Goal: Task Accomplishment & Management: Use online tool/utility

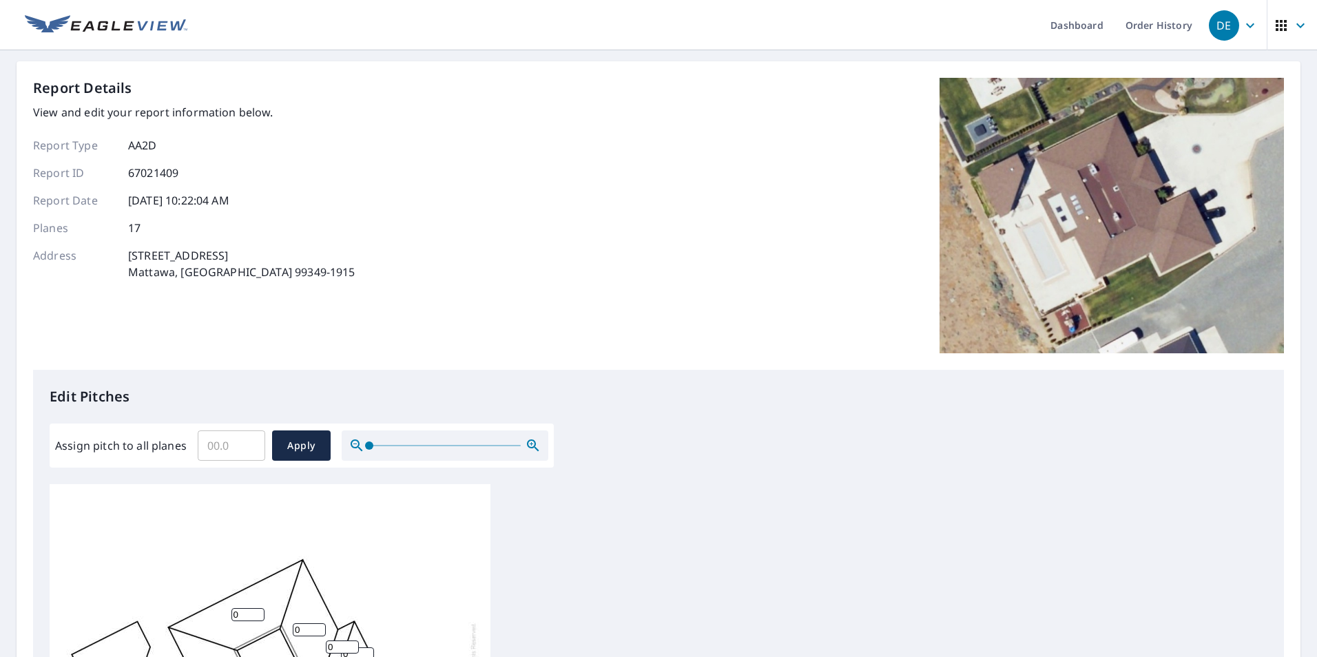
scroll to position [227, 0]
click at [239, 437] on input "Assign pitch to all planes" at bounding box center [232, 445] width 68 height 39
click at [248, 444] on input "0.1" at bounding box center [232, 445] width 68 height 39
click at [248, 443] on input "0.2" at bounding box center [232, 445] width 68 height 39
click at [248, 443] on input "0.3" at bounding box center [232, 445] width 68 height 39
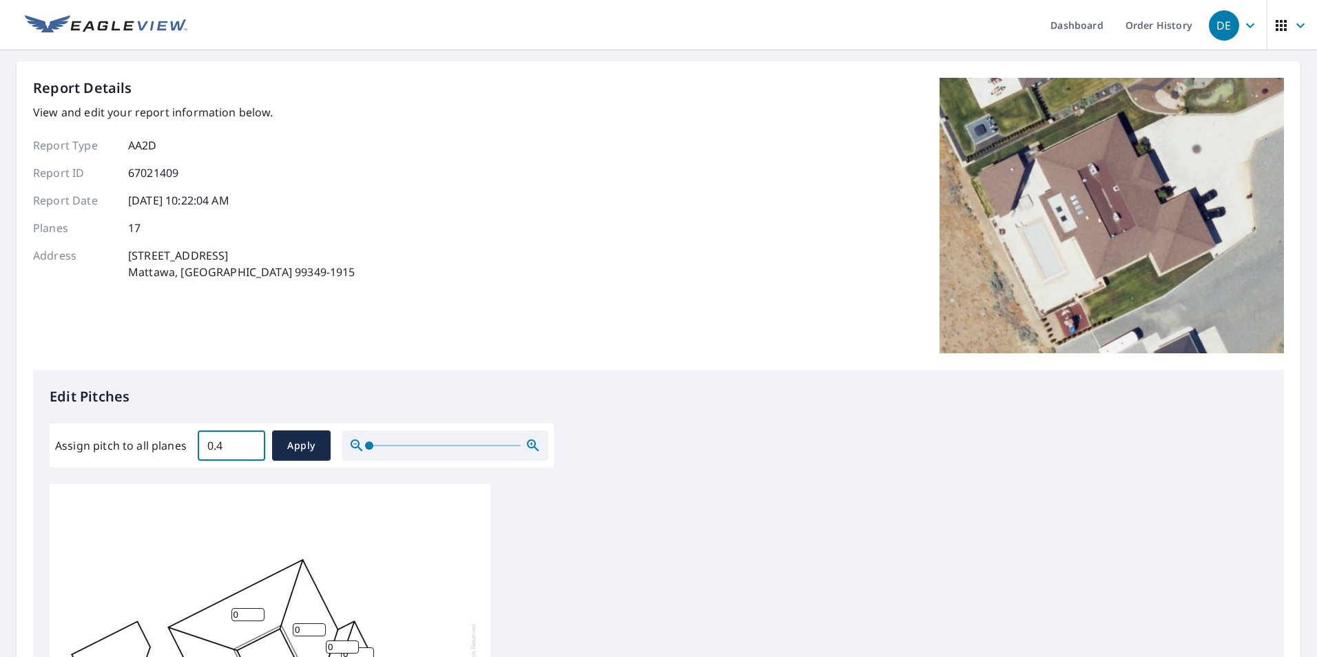
click at [248, 443] on input "0.4" at bounding box center [232, 445] width 68 height 39
drag, startPoint x: 204, startPoint y: 444, endPoint x: 276, endPoint y: 454, distance: 73.0
click at [276, 454] on div "0.4 ​ Apply" at bounding box center [264, 446] width 133 height 30
type input "3.0"
click at [317, 448] on span "Apply" at bounding box center [301, 445] width 37 height 17
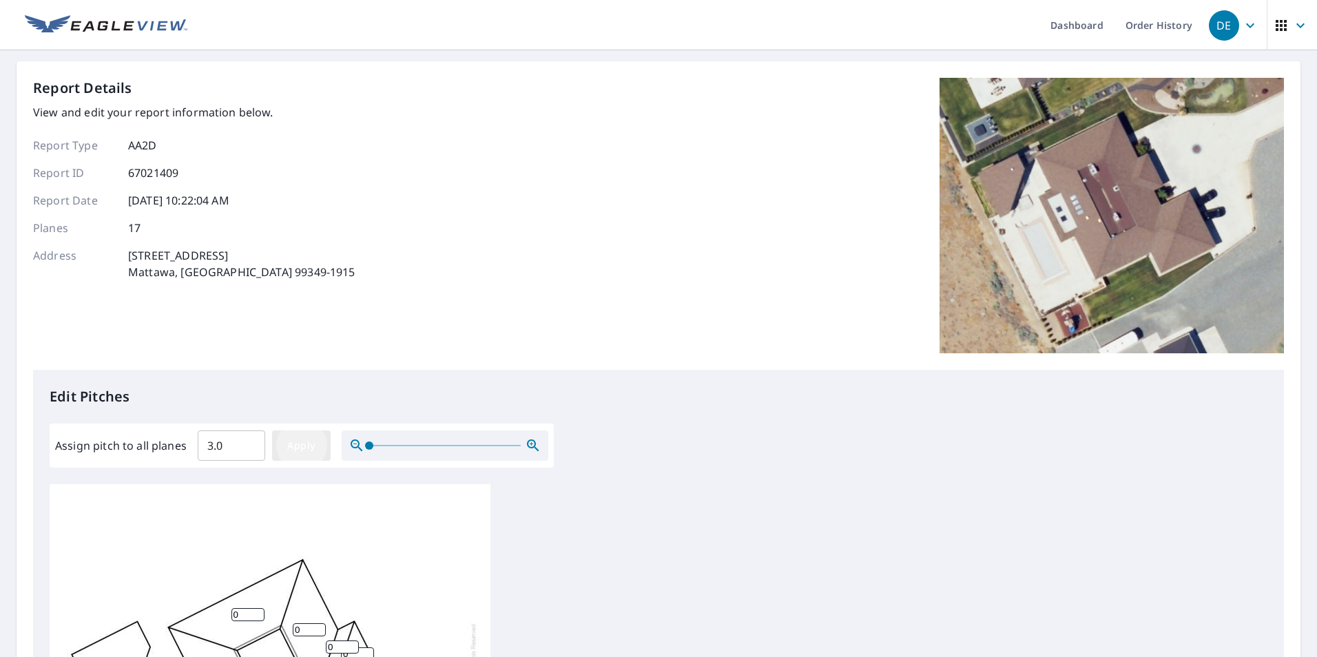
type input "3.0"
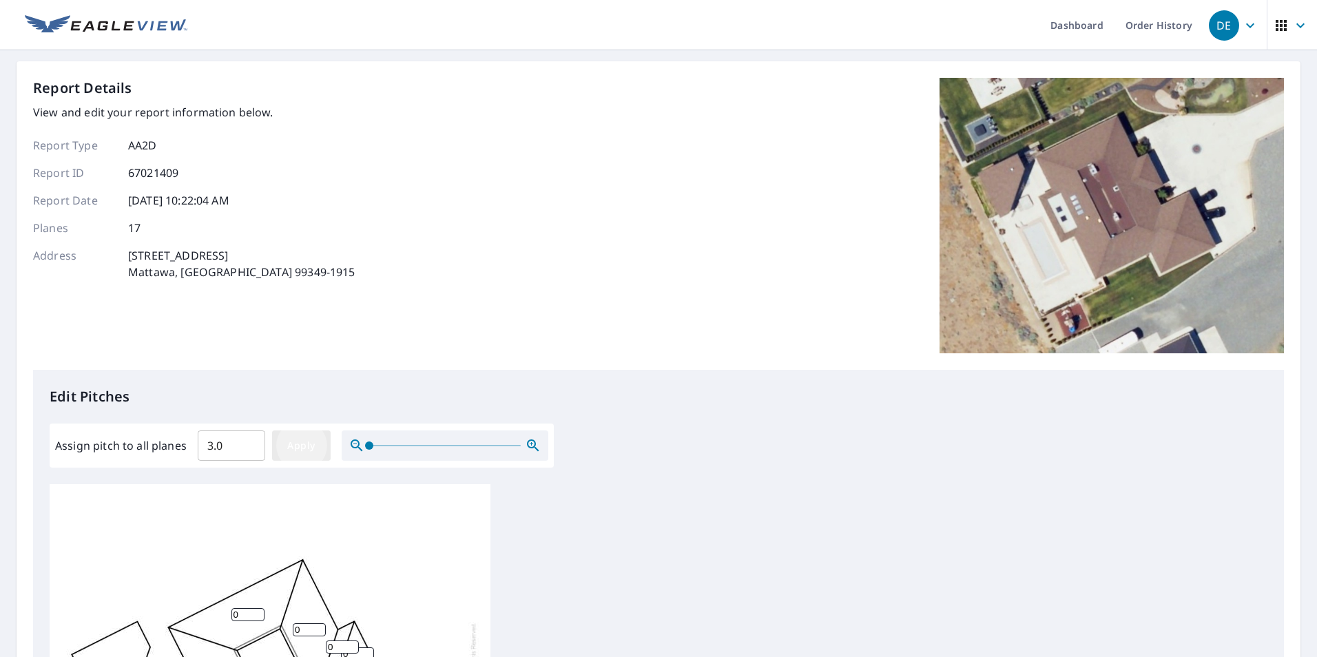
type input "3.0"
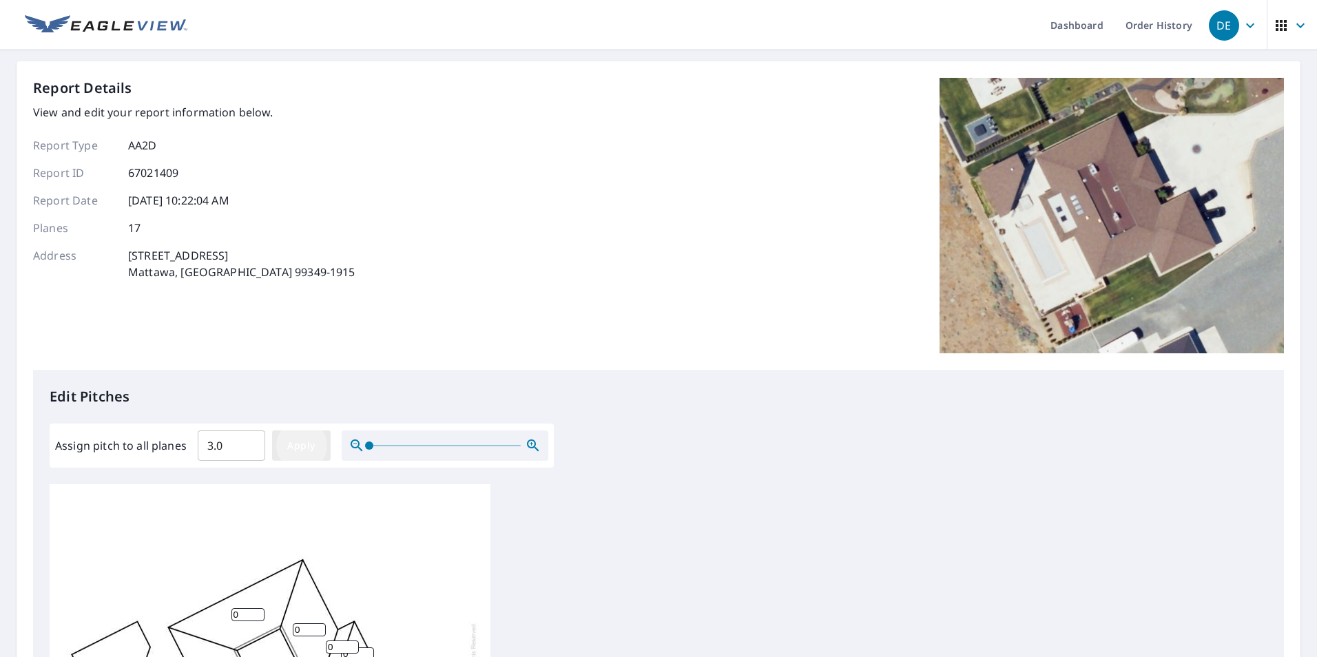
type input "3.0"
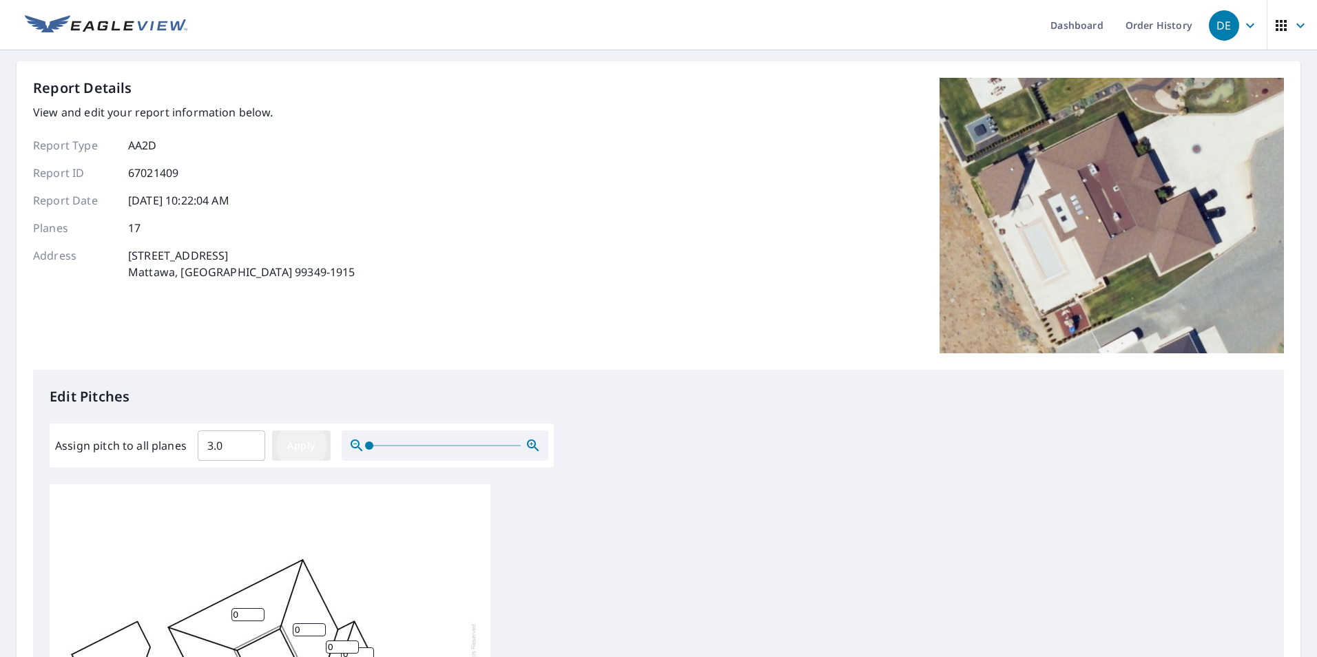
type input "3.0"
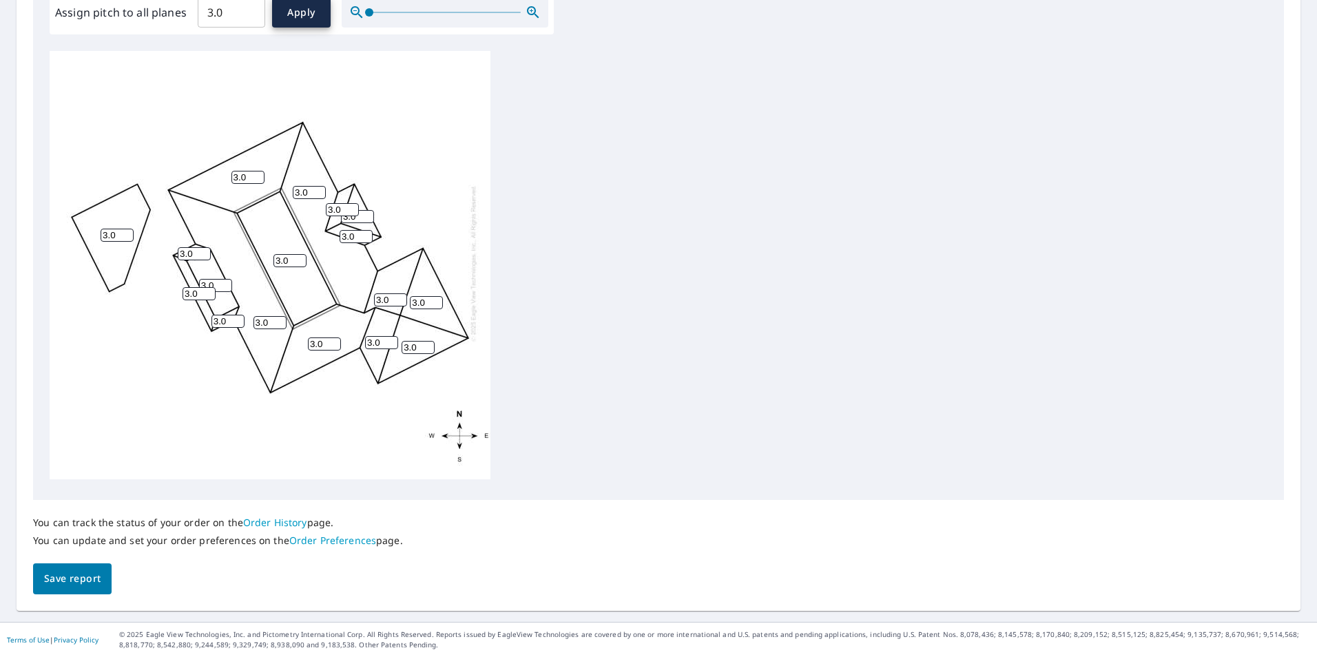
scroll to position [14, 0]
click at [62, 581] on span "Save report" at bounding box center [72, 578] width 56 height 17
click at [286, 255] on input "3.0" at bounding box center [289, 261] width 33 height 13
click at [296, 255] on input "2" at bounding box center [289, 261] width 33 height 13
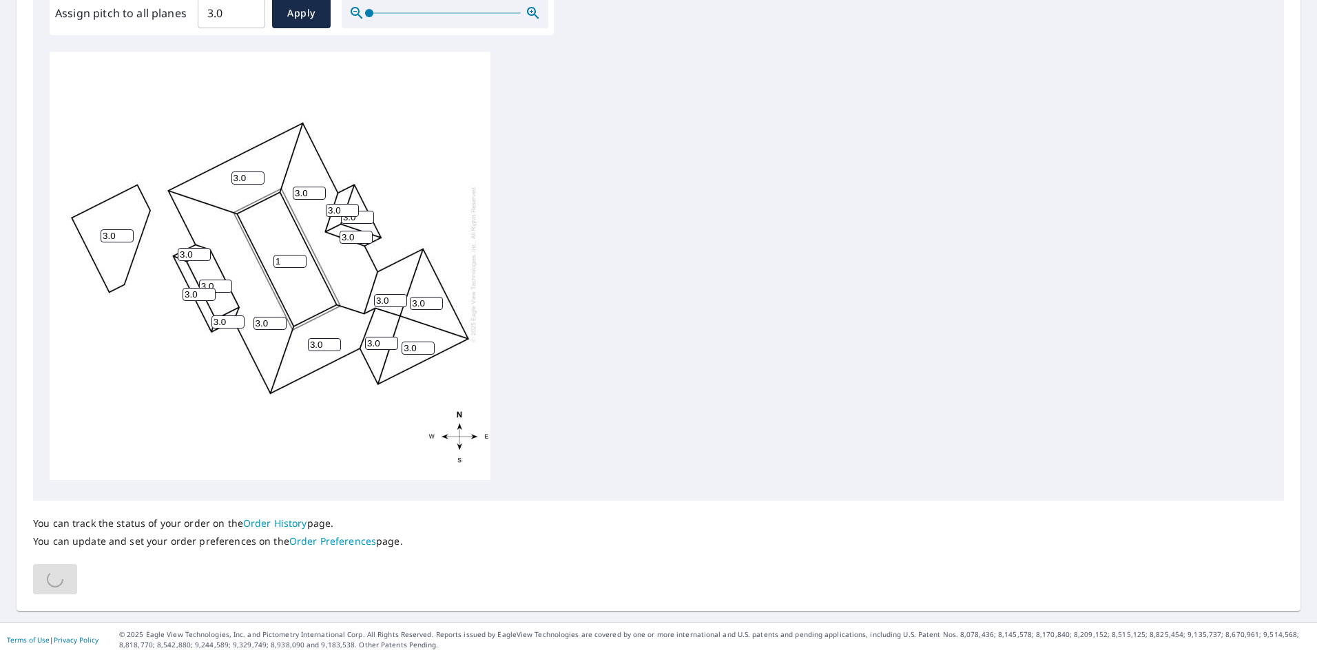
click at [296, 255] on input "1" at bounding box center [289, 261] width 33 height 13
type input "0"
click at [296, 255] on input "0" at bounding box center [289, 261] width 33 height 13
click at [302, 445] on div "3.0 3.0 0 3.0 3.0 3.0 3.0 3.0 3.0 3.0 3.0 3.0 3.0 3.0 3.0 3.0 3.0" at bounding box center [270, 268] width 441 height 433
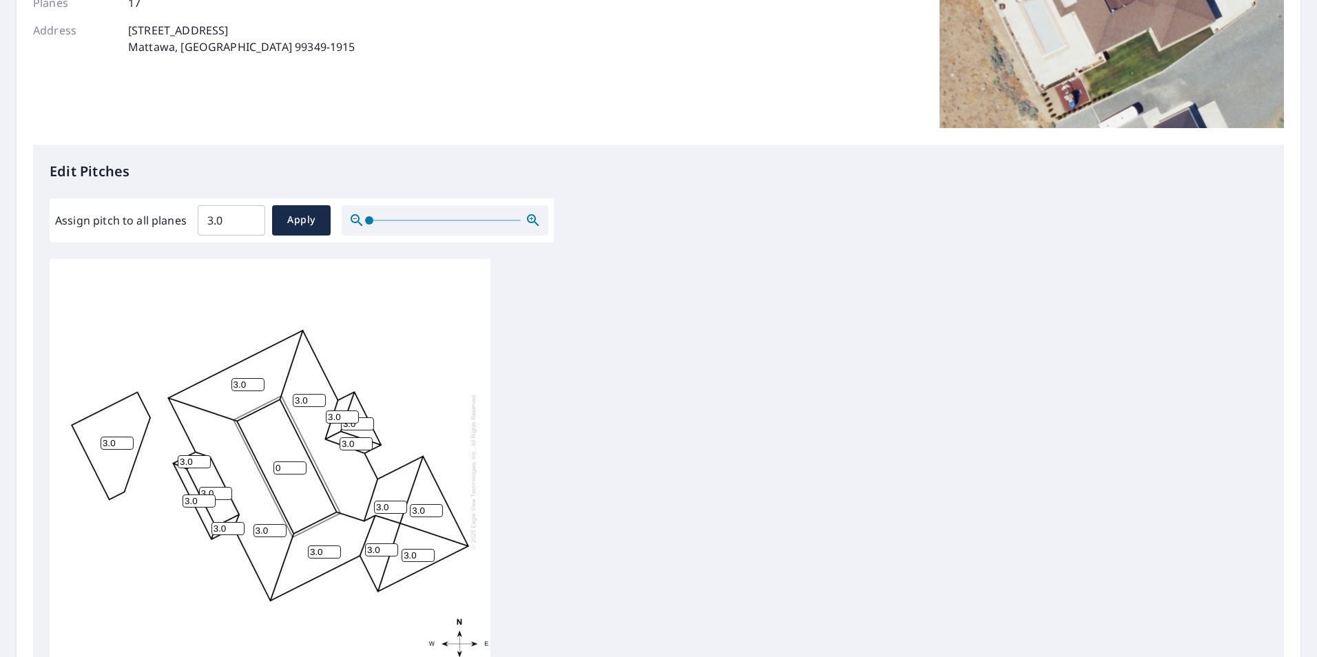
scroll to position [14, 0]
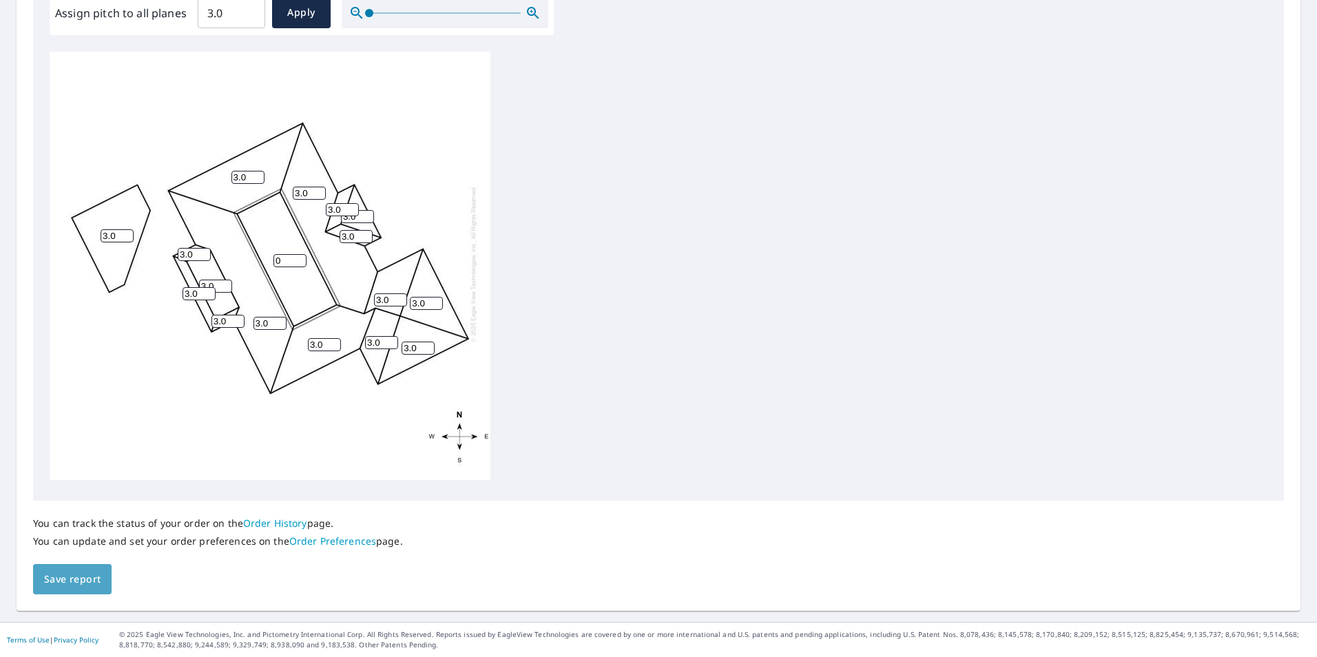
click at [66, 590] on button "Save report" at bounding box center [72, 579] width 79 height 31
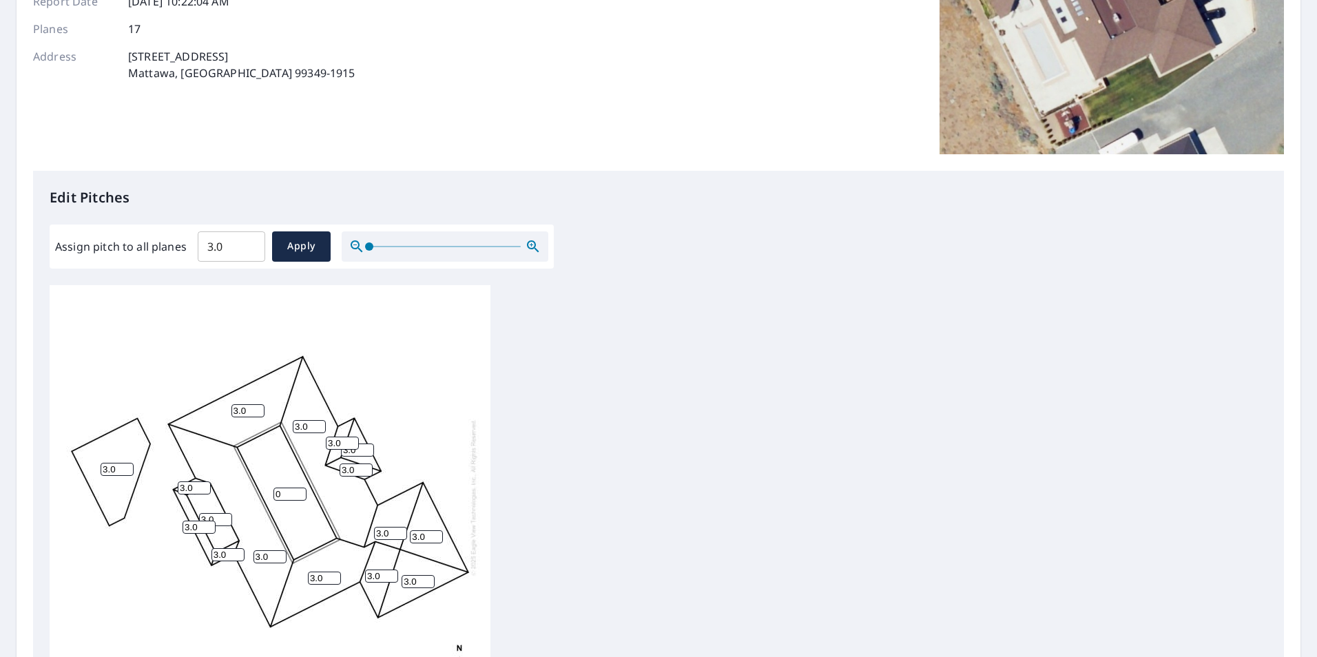
scroll to position [0, 0]
